Goal: Information Seeking & Learning: Check status

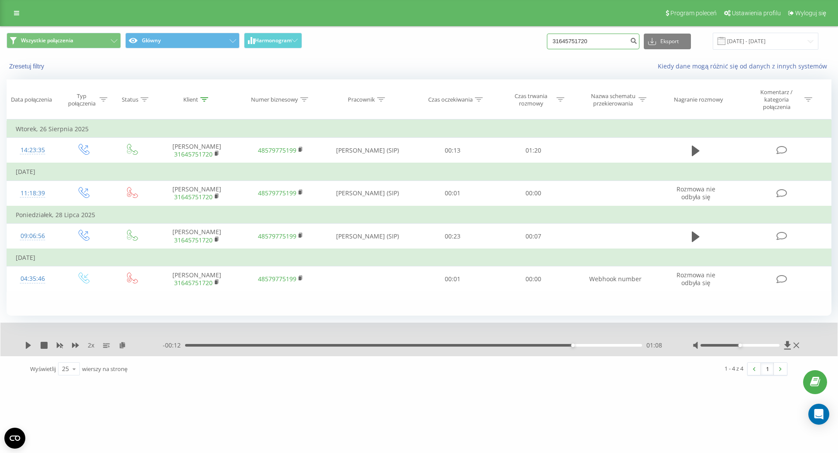
drag, startPoint x: 607, startPoint y: 42, endPoint x: 571, endPoint y: 33, distance: 36.5
click at [571, 34] on input "31645751720" at bounding box center [593, 42] width 93 height 16
paste input "8505093007"
drag, startPoint x: 611, startPoint y: 40, endPoint x: 530, endPoint y: 20, distance: 83.5
click at [530, 20] on div "Program poleceń Ustawienia profilu Wyloguj się Wszystkie połączenia Główny Harm…" at bounding box center [419, 191] width 838 height 382
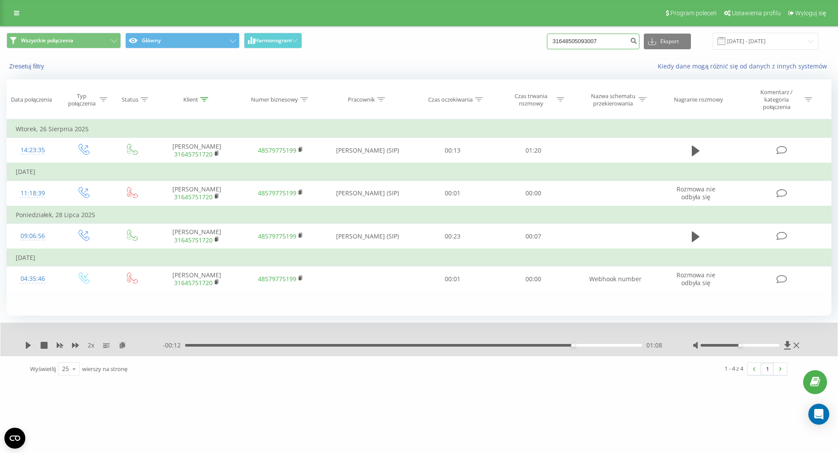
paste input
type input "48505093007"
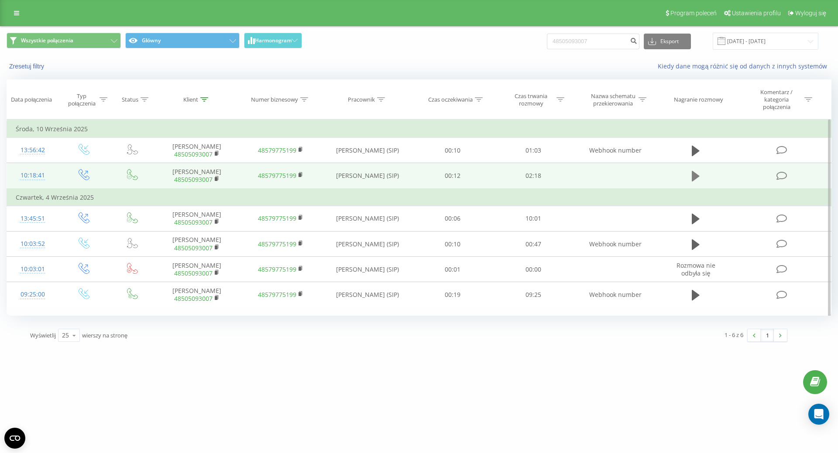
click at [694, 182] on icon at bounding box center [696, 176] width 8 height 10
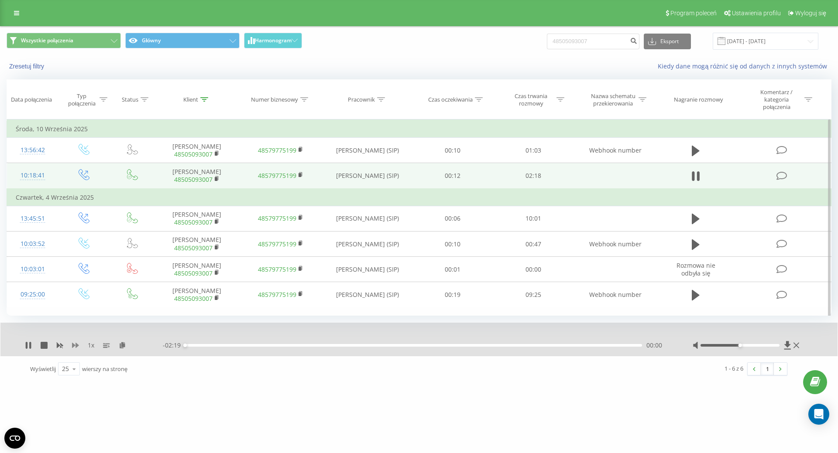
click at [77, 348] on icon at bounding box center [75, 345] width 7 height 5
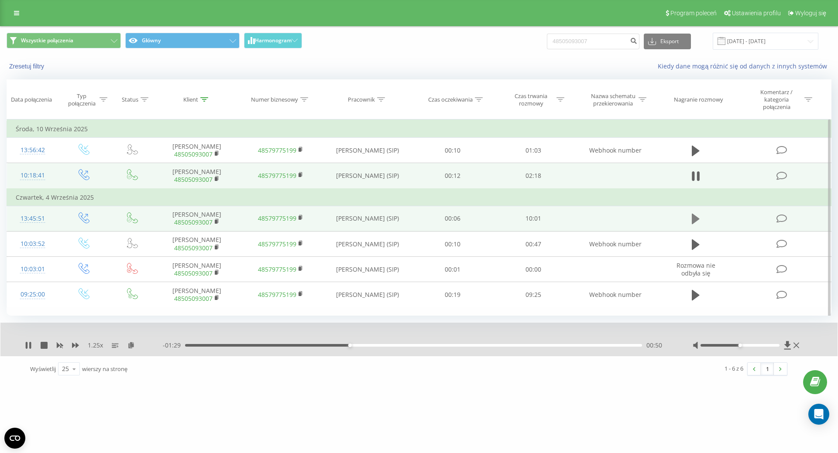
click at [698, 224] on icon at bounding box center [696, 219] width 8 height 10
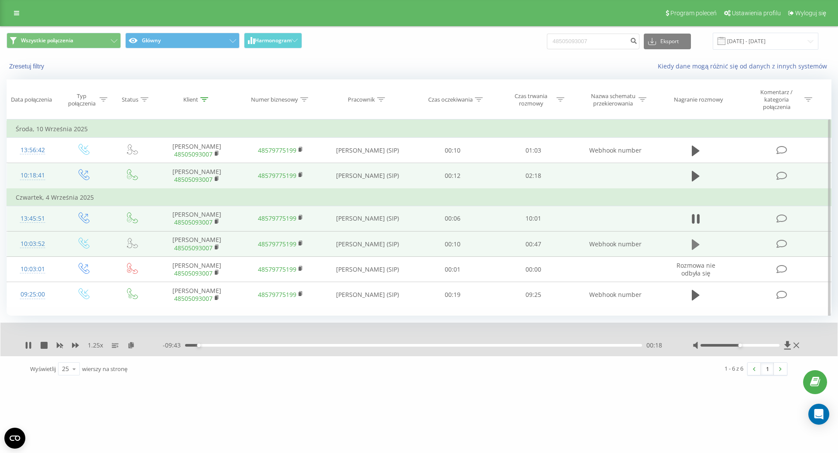
click at [700, 251] on button at bounding box center [695, 244] width 13 height 13
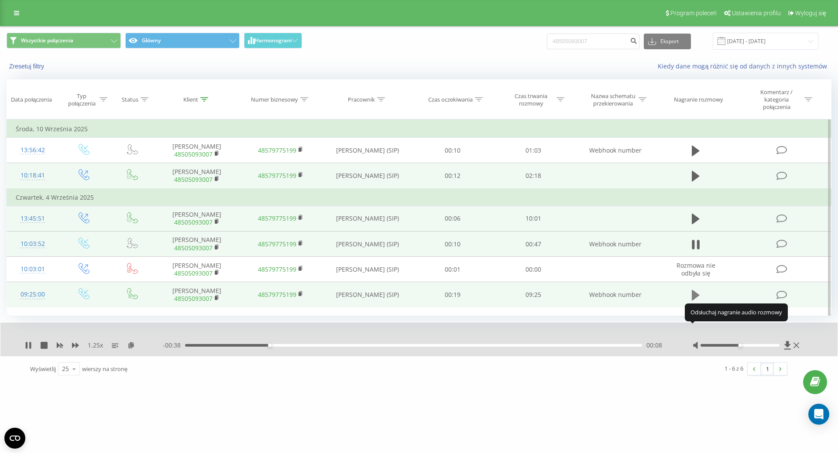
click at [697, 301] on icon at bounding box center [696, 295] width 8 height 10
click at [220, 347] on div "00:43" at bounding box center [413, 345] width 457 height 3
click at [240, 347] on div "00:46" at bounding box center [413, 345] width 457 height 3
click at [256, 347] on div "01:11" at bounding box center [413, 345] width 457 height 3
click at [281, 347] on div "01:58" at bounding box center [413, 345] width 457 height 3
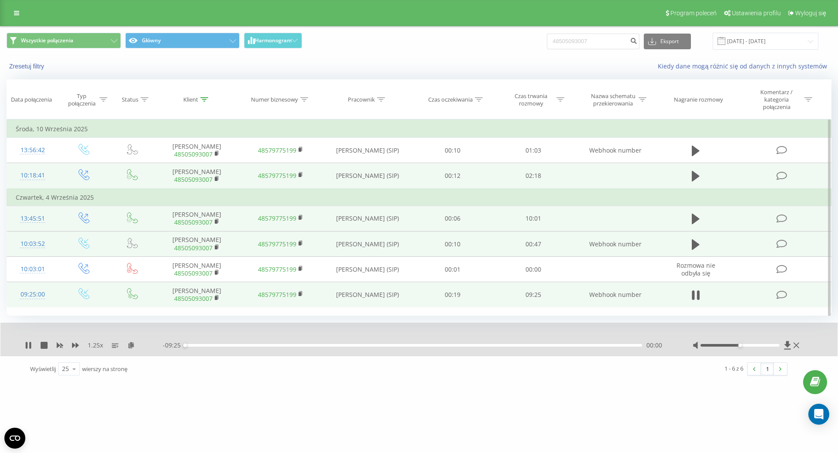
click at [298, 350] on div "- 09:25 00:00 00:00" at bounding box center [417, 345] width 508 height 9
click at [299, 347] on div "02:22" at bounding box center [413, 345] width 457 height 3
click at [310, 347] on div "02:35" at bounding box center [413, 345] width 457 height 3
click at [337, 350] on div "- 06:41 02:44 02:44" at bounding box center [417, 345] width 508 height 9
click at [349, 347] on div "02:58" at bounding box center [413, 345] width 457 height 3
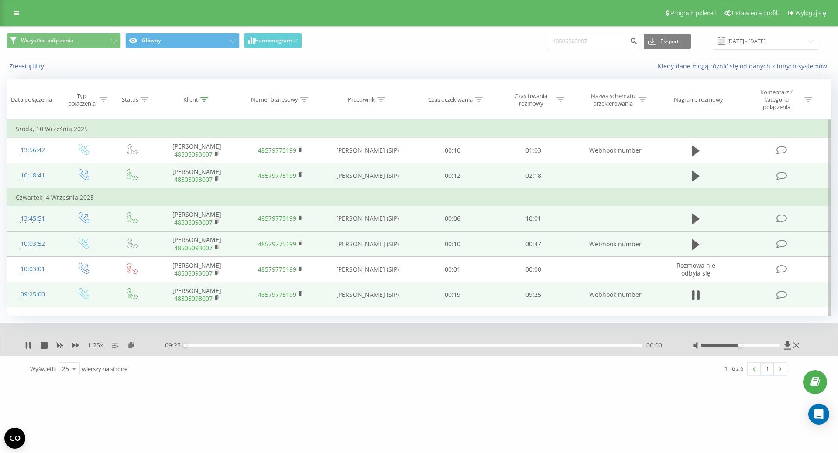
click at [371, 350] on div "- 09:25 00:00 00:00" at bounding box center [417, 345] width 508 height 9
click at [696, 250] on icon at bounding box center [696, 244] width 8 height 10
click at [695, 224] on icon at bounding box center [696, 219] width 8 height 10
click at [272, 347] on div "01:28" at bounding box center [413, 345] width 457 height 3
click at [294, 347] on div "01:57" at bounding box center [413, 345] width 457 height 3
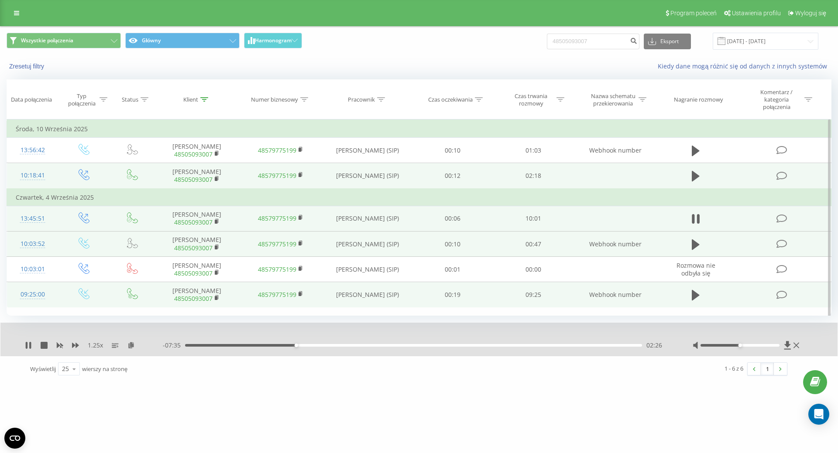
click at [319, 347] on div "02:26" at bounding box center [413, 345] width 457 height 3
click at [342, 347] on div "03:27" at bounding box center [413, 345] width 457 height 3
click at [367, 347] on div "04:00" at bounding box center [413, 345] width 457 height 3
click at [388, 347] on div "04:27" at bounding box center [413, 345] width 457 height 3
click at [413, 347] on div "04:28" at bounding box center [413, 345] width 457 height 3
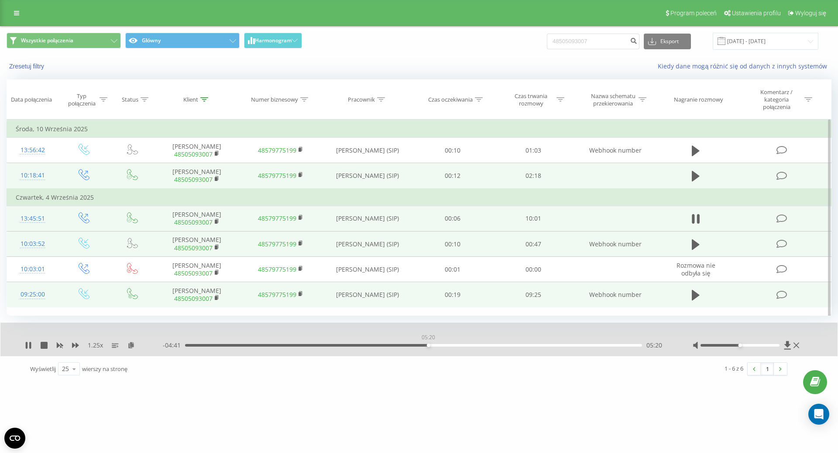
click at [428, 347] on div "05:20" at bounding box center [413, 345] width 457 height 3
click at [446, 347] on div "05:44" at bounding box center [413, 345] width 457 height 3
click at [449, 347] on div "05:48" at bounding box center [413, 345] width 457 height 3
click at [471, 347] on div "05:51" at bounding box center [413, 345] width 457 height 3
click at [491, 347] on div "06:21" at bounding box center [413, 345] width 457 height 3
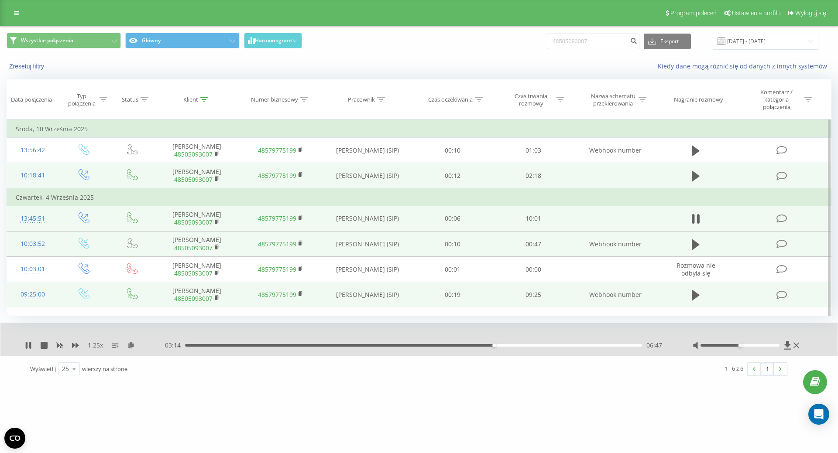
click at [509, 347] on div "06:47" at bounding box center [413, 345] width 457 height 3
click at [525, 347] on div "07:28" at bounding box center [413, 345] width 457 height 3
click at [538, 347] on div "07:32" at bounding box center [413, 345] width 457 height 3
click at [550, 347] on div "08:01" at bounding box center [413, 345] width 457 height 3
click at [561, 347] on div "08:02" at bounding box center [413, 345] width 457 height 3
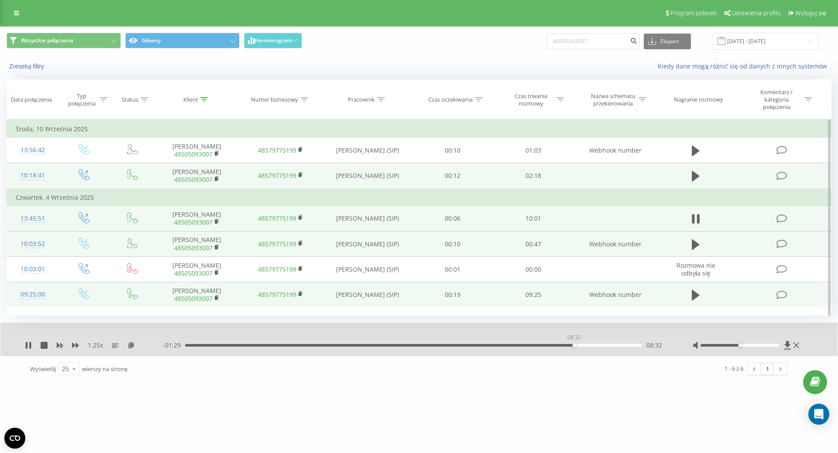
click at [574, 347] on div "08:32" at bounding box center [413, 345] width 457 height 3
click at [585, 347] on div "08:46" at bounding box center [413, 345] width 457 height 3
click at [600, 347] on div "08:48" at bounding box center [413, 345] width 457 height 3
click at [609, 347] on div "09:18" at bounding box center [413, 345] width 457 height 3
click at [618, 347] on div "09:19" at bounding box center [413, 345] width 457 height 3
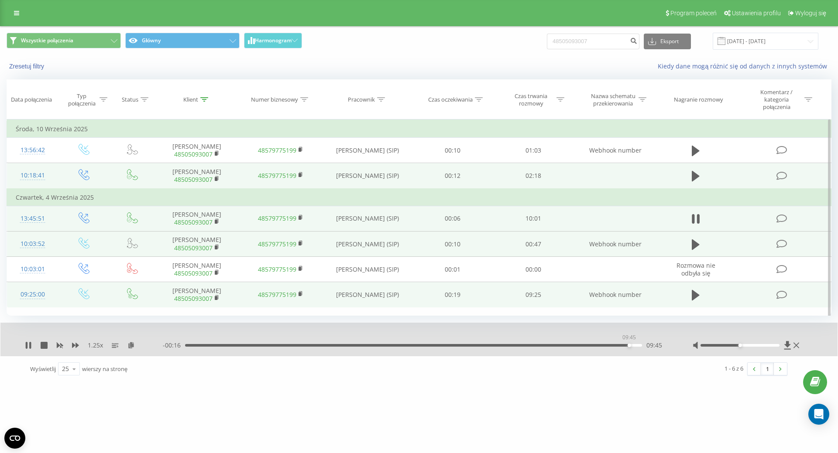
click at [629, 347] on div "09:45" at bounding box center [413, 345] width 457 height 3
click at [638, 347] on div "09:46" at bounding box center [413, 345] width 457 height 3
click at [691, 183] on button at bounding box center [695, 176] width 13 height 13
click at [199, 347] on div "00:00" at bounding box center [413, 345] width 457 height 3
click at [245, 347] on div "00:10" at bounding box center [413, 345] width 457 height 3
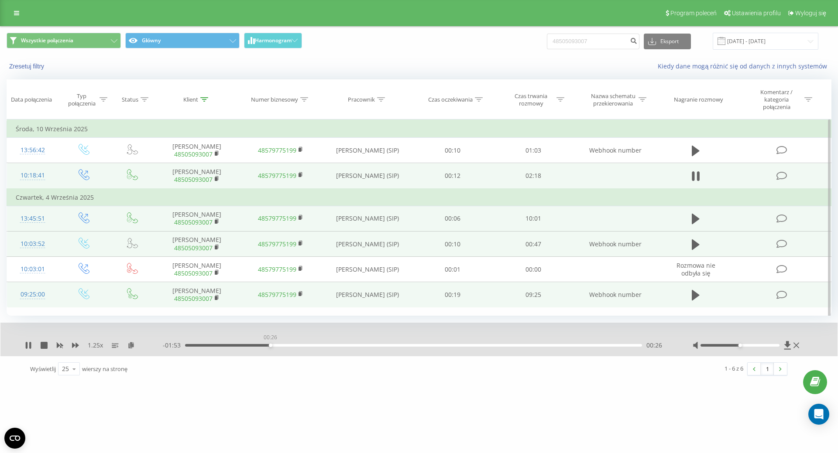
click at [270, 347] on div "00:26" at bounding box center [413, 345] width 457 height 3
click at [288, 347] on div "00:31" at bounding box center [413, 345] width 457 height 3
click at [310, 347] on div "00:31" at bounding box center [413, 345] width 457 height 3
click at [331, 350] on div "- 01:40 00:38 00:38" at bounding box center [417, 345] width 508 height 9
click at [336, 347] on div "00:39" at bounding box center [413, 345] width 457 height 3
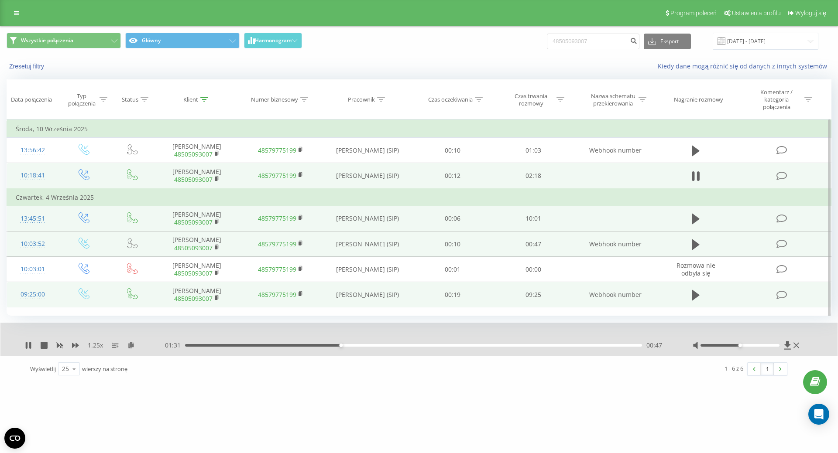
click at [360, 347] on div "00:47" at bounding box center [413, 345] width 457 height 3
click at [378, 347] on div "00:54" at bounding box center [413, 345] width 457 height 3
click at [401, 347] on div "00:59" at bounding box center [413, 345] width 457 height 3
drag, startPoint x: 422, startPoint y: 378, endPoint x: 432, endPoint y: 378, distance: 10.0
click at [422, 347] on div "01:12" at bounding box center [413, 345] width 457 height 3
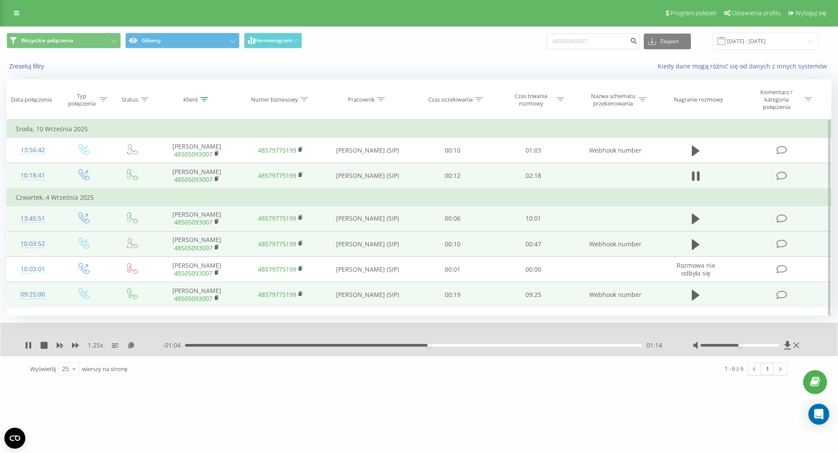
click at [438, 347] on div "01:14" at bounding box center [413, 345] width 457 height 3
click at [466, 347] on div "01:25" at bounding box center [413, 345] width 457 height 3
click at [488, 347] on div "01:27" at bounding box center [413, 345] width 457 height 3
click at [506, 347] on div "01:37" at bounding box center [413, 345] width 457 height 3
click at [527, 347] on div "01:44" at bounding box center [413, 345] width 457 height 3
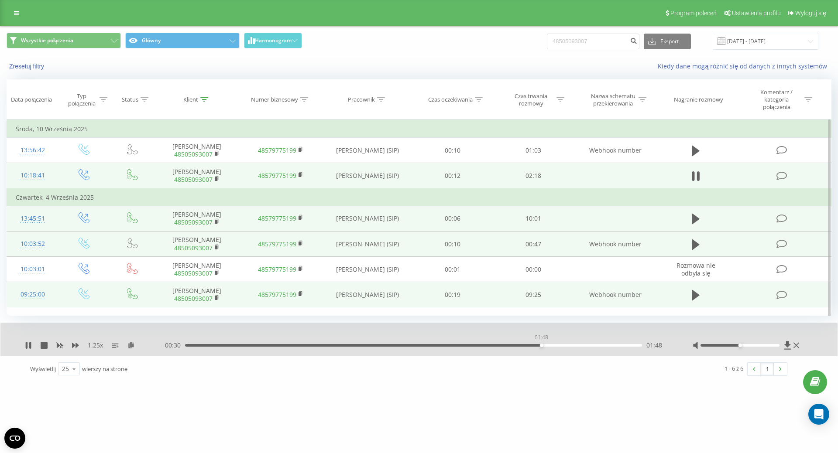
click at [541, 347] on div "01:48" at bounding box center [413, 345] width 457 height 3
click at [559, 347] on div "01:49" at bounding box center [413, 345] width 457 height 3
click at [580, 350] on div "- 00:24 01:55 01:55" at bounding box center [417, 345] width 508 height 9
click at [582, 347] on div "01:55" at bounding box center [413, 345] width 457 height 3
drag, startPoint x: 602, startPoint y: 378, endPoint x: 609, endPoint y: 378, distance: 7.4
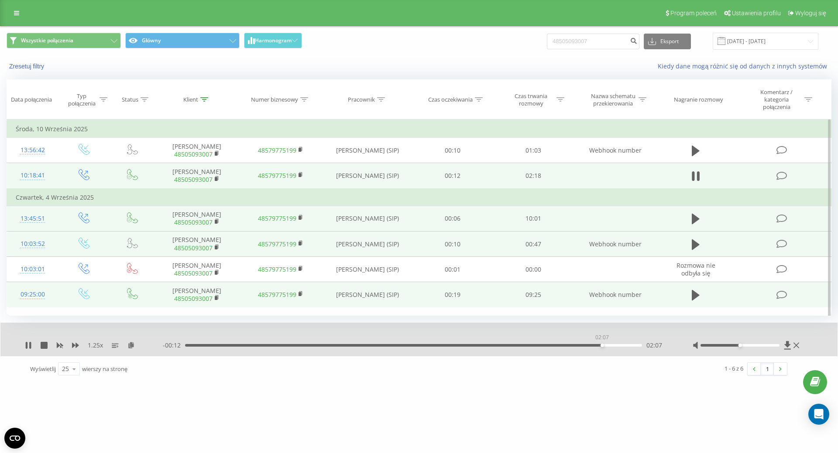
click at [603, 347] on div "02:07" at bounding box center [413, 345] width 457 height 3
click at [621, 347] on div "02:07" at bounding box center [413, 345] width 457 height 3
click at [637, 347] on div "02:13" at bounding box center [413, 345] width 457 height 3
click at [47, 349] on icon at bounding box center [44, 345] width 7 height 7
drag, startPoint x: 612, startPoint y: 38, endPoint x: 460, endPoint y: 61, distance: 154.4
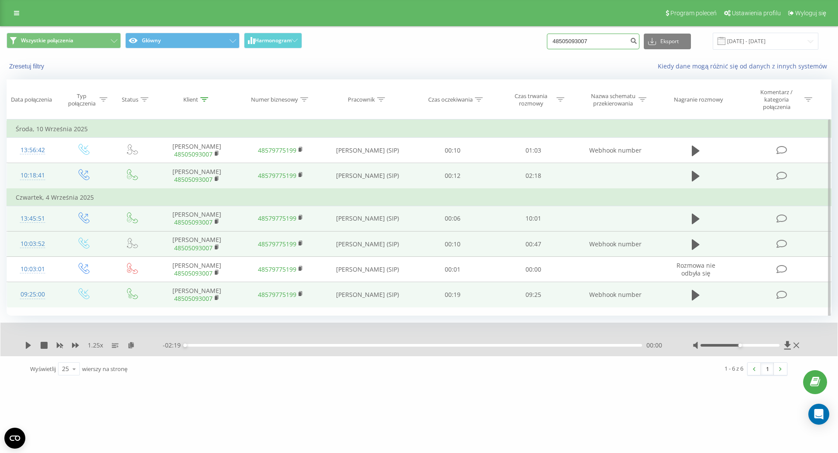
click at [460, 61] on div "Wszystkie połączenia Główny Harmonogram 48505093007 Eksport .csv .xls .xlsx 22.…" at bounding box center [418, 52] width 837 height 50
paste input "+48667667201"
click at [564, 41] on input "+48667667201" at bounding box center [593, 42] width 93 height 16
type input "48667667201"
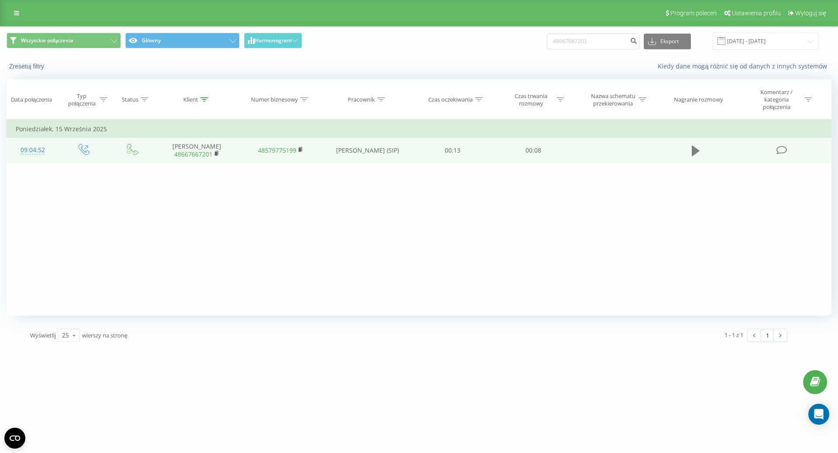
click at [696, 150] on icon at bounding box center [696, 151] width 8 height 10
